Goal: Information Seeking & Learning: Learn about a topic

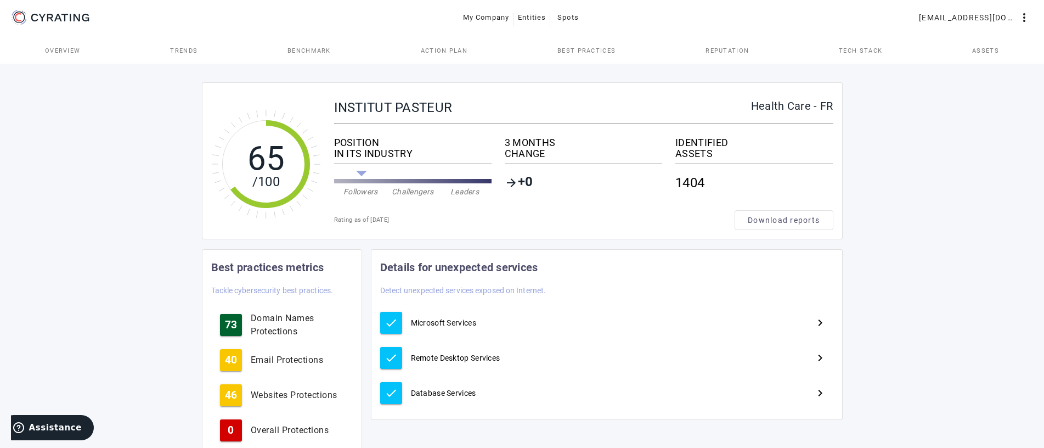
click at [116, 316] on div "65 /100 INSTITUT PASTEUR Health Care - FR POSITION IN ITS INDUSTRY Followers Ch…" at bounding box center [522, 316] width 1044 height 510
click at [458, 54] on span "Action Plan" at bounding box center [444, 50] width 47 height 26
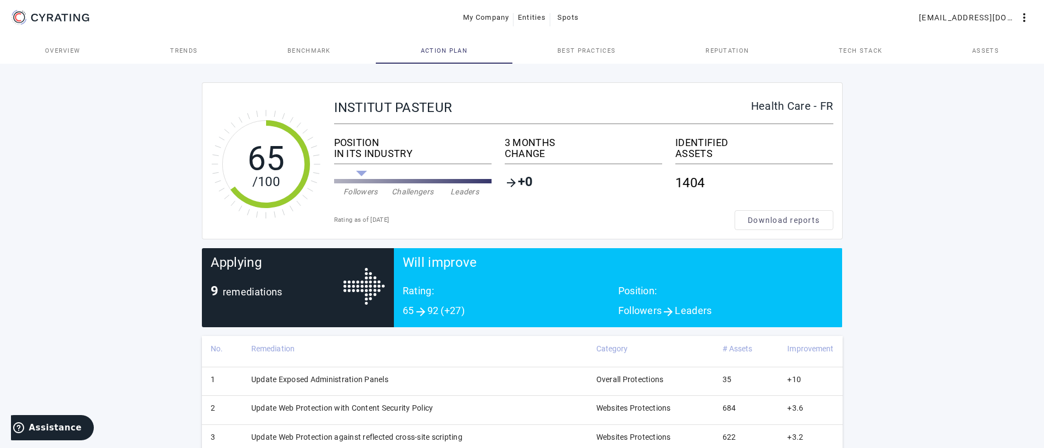
drag, startPoint x: 100, startPoint y: 194, endPoint x: 126, endPoint y: 26, distance: 170.3
click at [101, 194] on div "65 /100 INSTITUT PASTEUR Health Care - FR POSITION IN ITS INDUSTRY Followers Ch…" at bounding box center [522, 353] width 1044 height 584
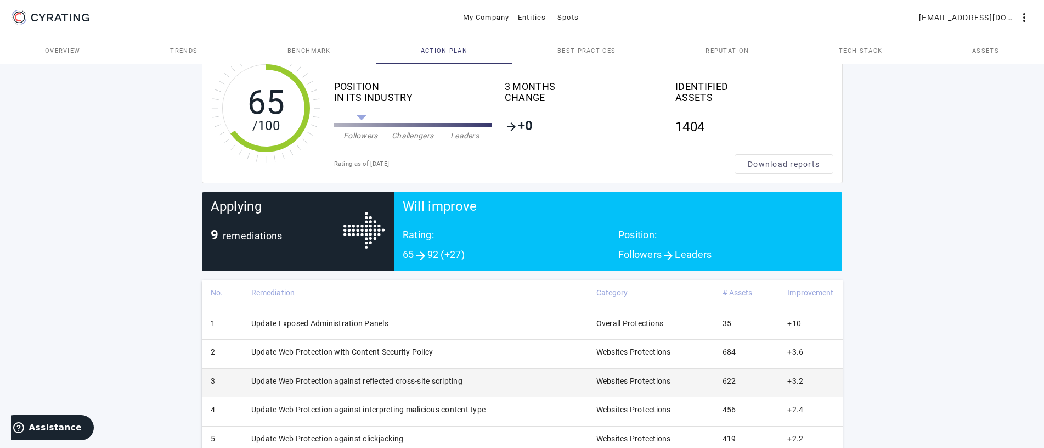
scroll to position [198, 0]
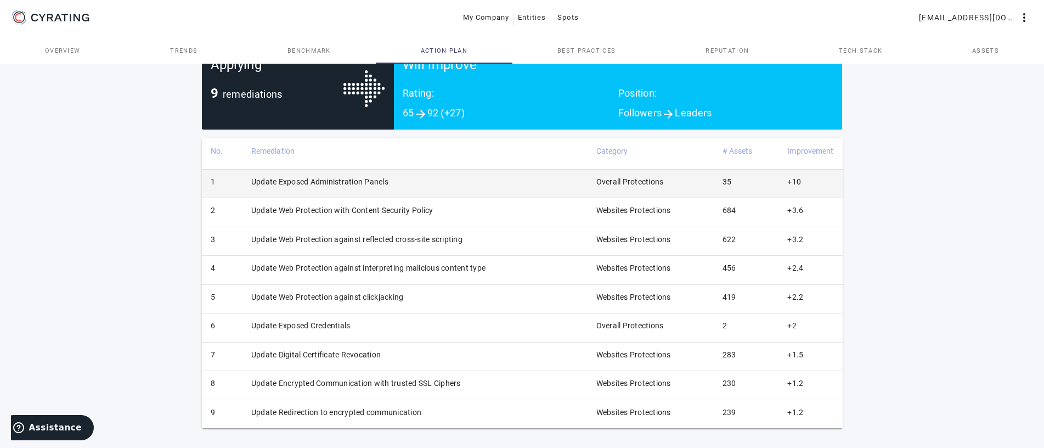
click at [368, 179] on td "Update Exposed Administration Panels" at bounding box center [415, 183] width 345 height 29
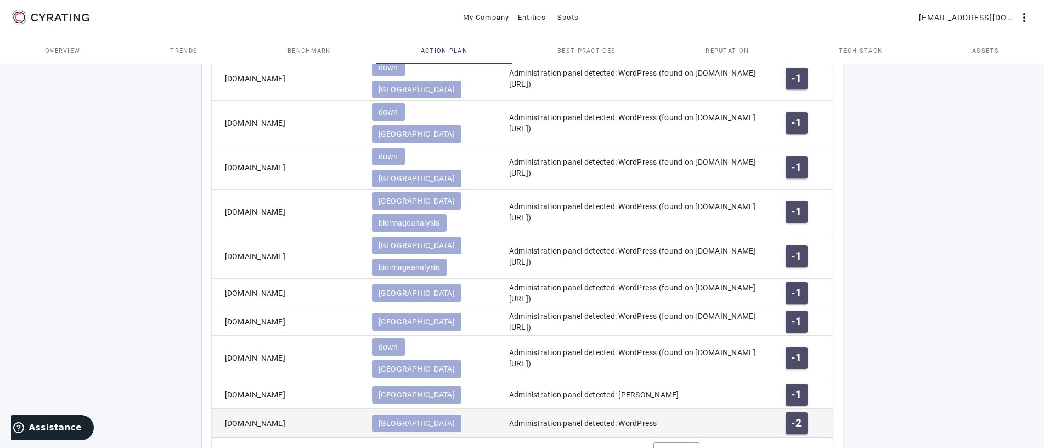
scroll to position [645, 0]
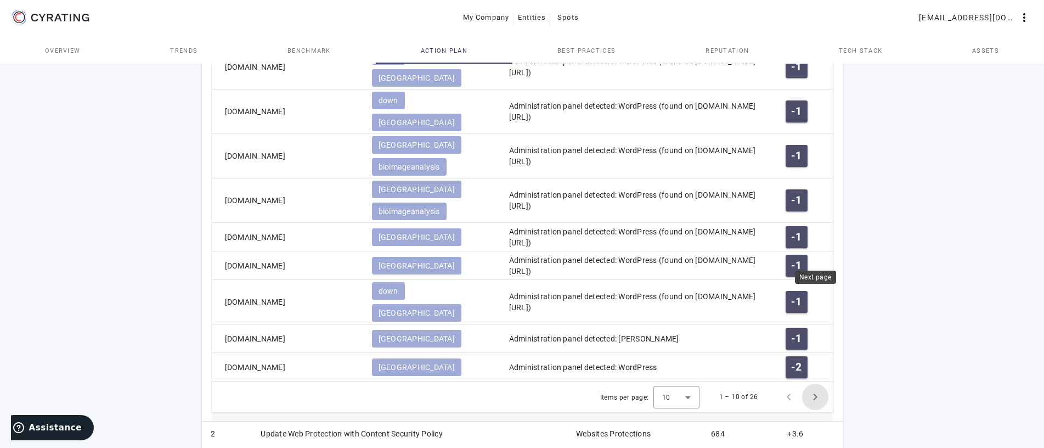
click at [817, 384] on span "Next page" at bounding box center [815, 397] width 26 height 26
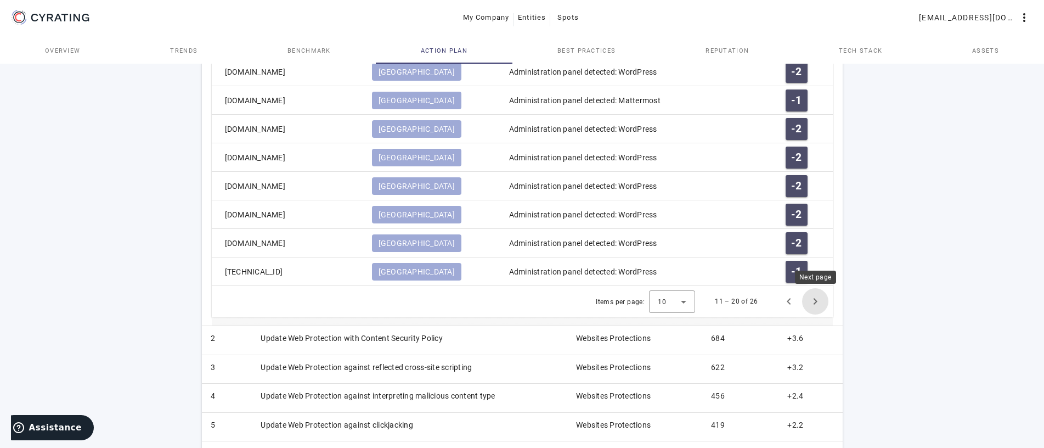
click at [815, 298] on span "Next page" at bounding box center [815, 301] width 26 height 26
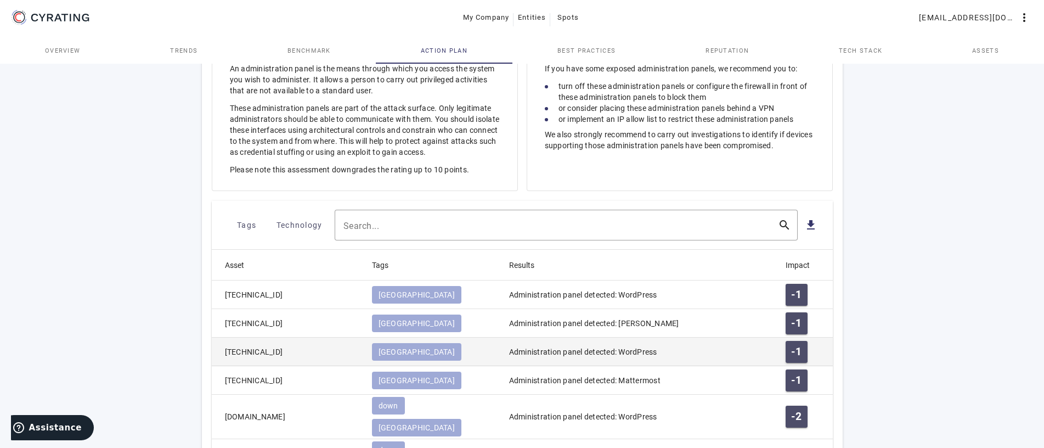
scroll to position [477, 0]
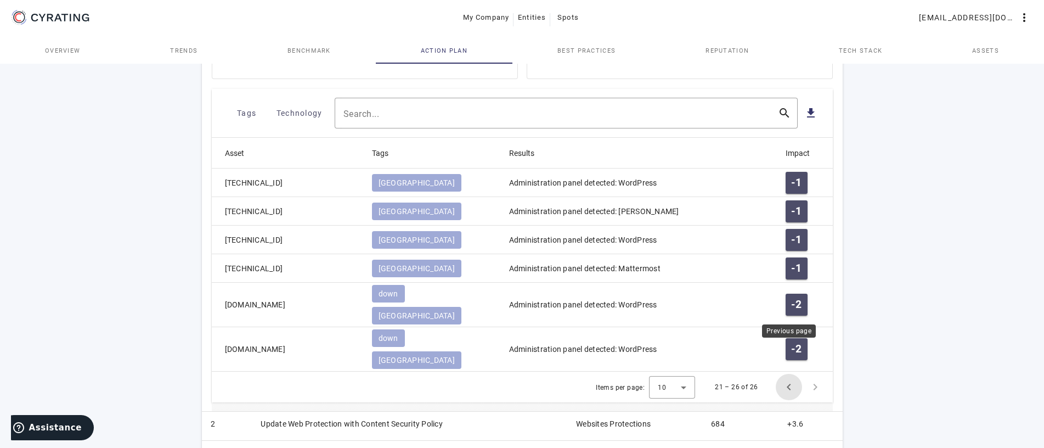
click at [799, 374] on span "Previous page" at bounding box center [789, 387] width 26 height 26
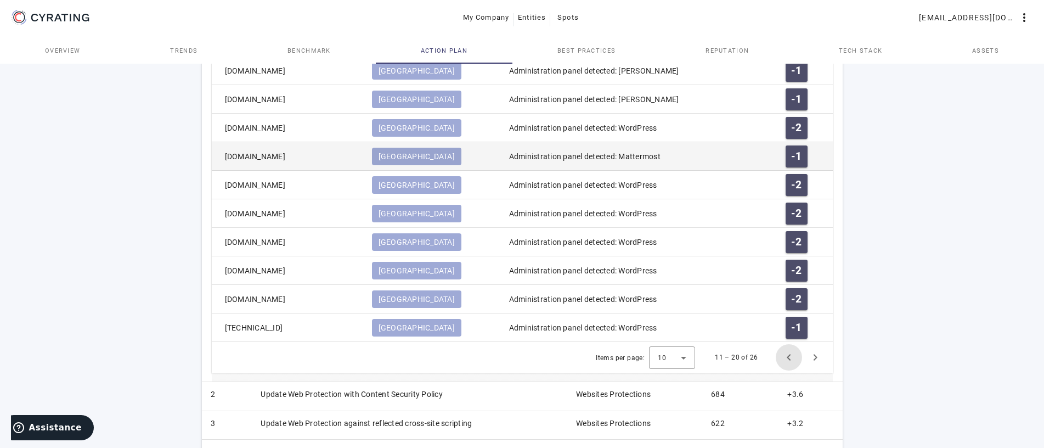
scroll to position [533, 0]
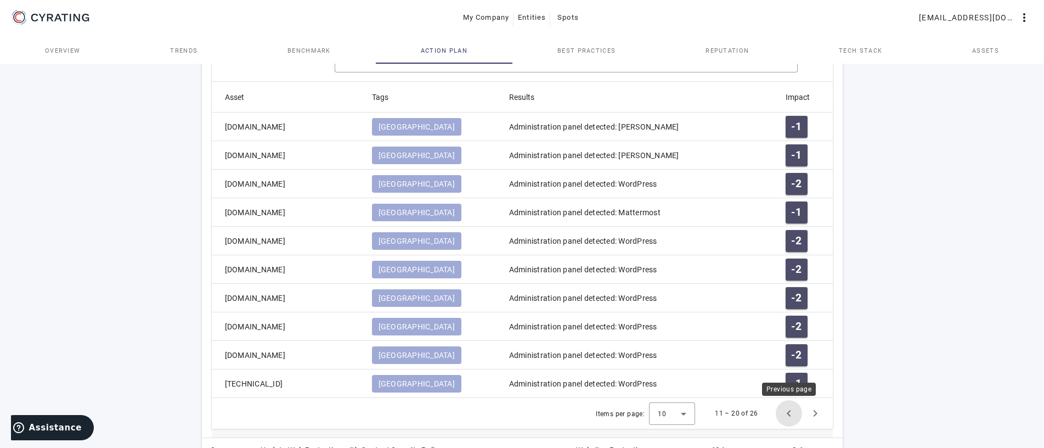
click at [785, 411] on span "Previous page" at bounding box center [789, 413] width 26 height 26
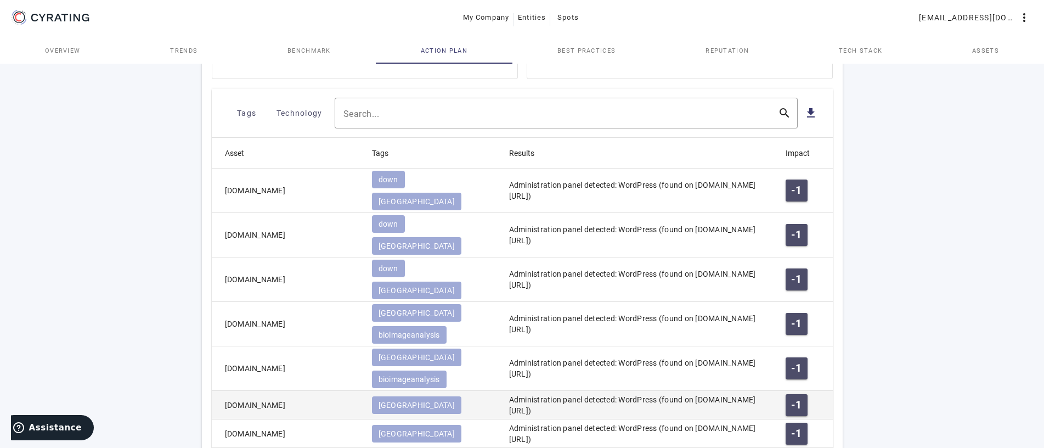
scroll to position [589, 0]
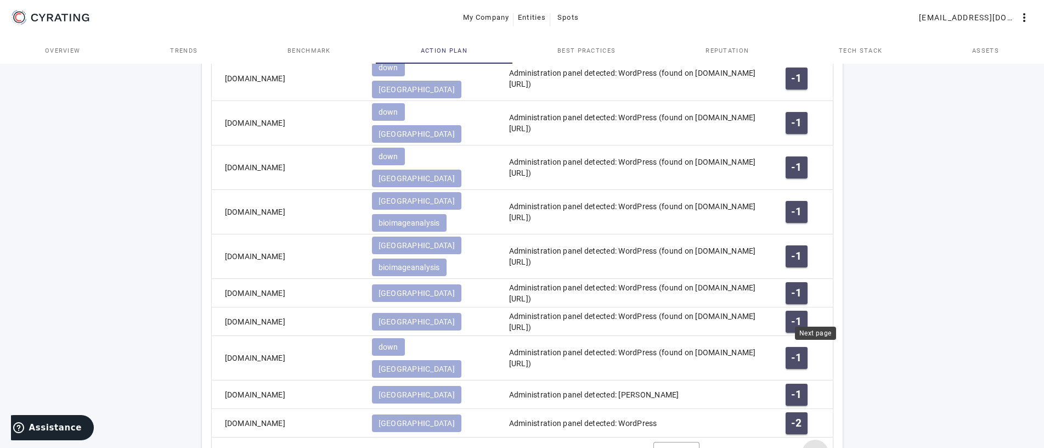
click at [816, 439] on span "Next page" at bounding box center [815, 452] width 26 height 26
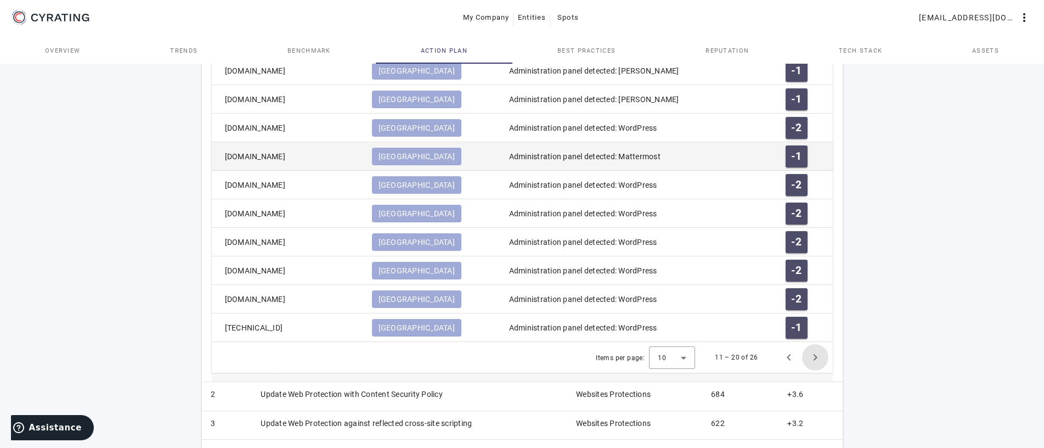
scroll to position [477, 0]
